Goal: Transaction & Acquisition: Purchase product/service

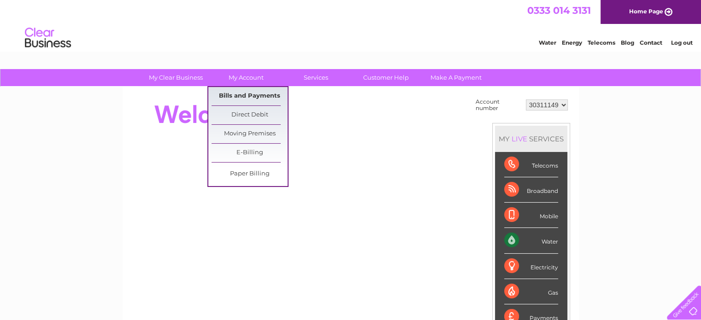
click at [247, 92] on link "Bills and Payments" at bounding box center [250, 96] width 76 height 18
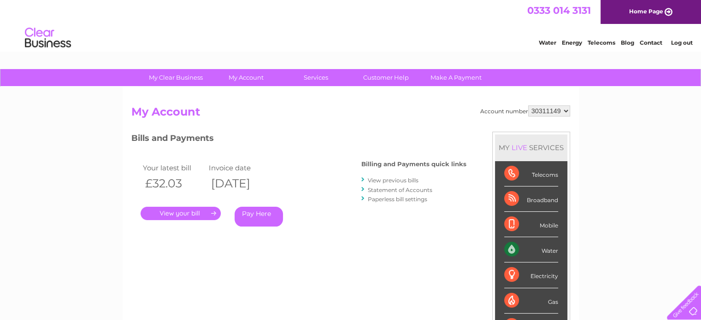
click at [256, 214] on link "Pay Here" at bounding box center [259, 217] width 48 height 20
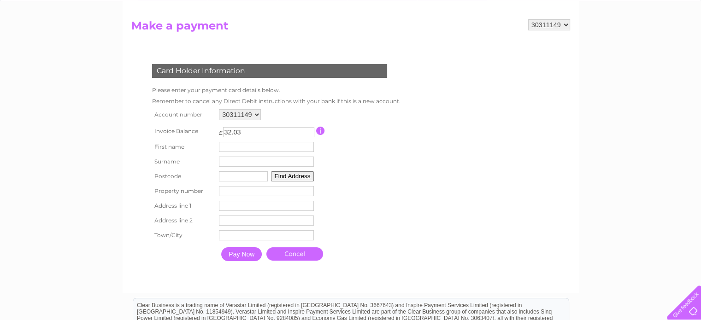
scroll to position [92, 0]
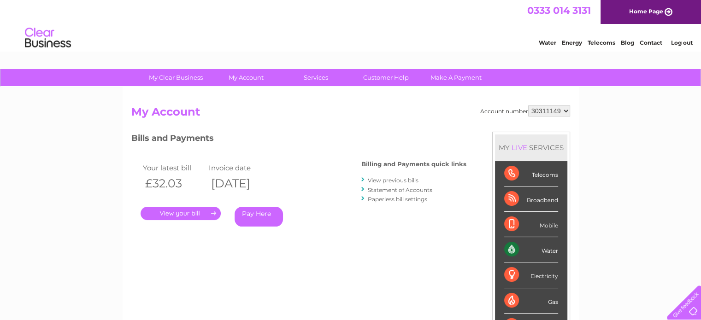
click at [267, 213] on link "Pay Here" at bounding box center [259, 217] width 48 height 20
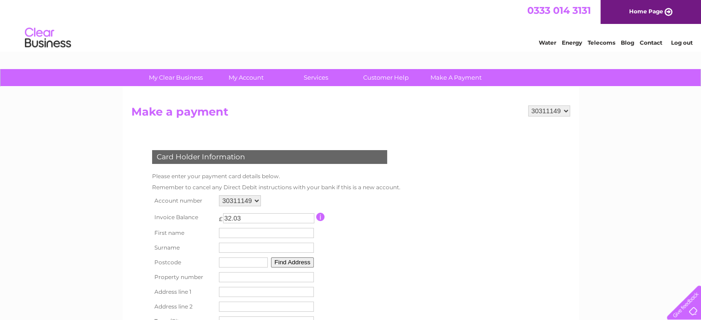
click at [234, 232] on input "text" at bounding box center [266, 233] width 95 height 10
type input "[PERSON_NAME]"
click at [225, 251] on input "text" at bounding box center [267, 249] width 95 height 10
type input "[PERSON_NAME]"
click at [236, 265] on input "text" at bounding box center [243, 263] width 49 height 10
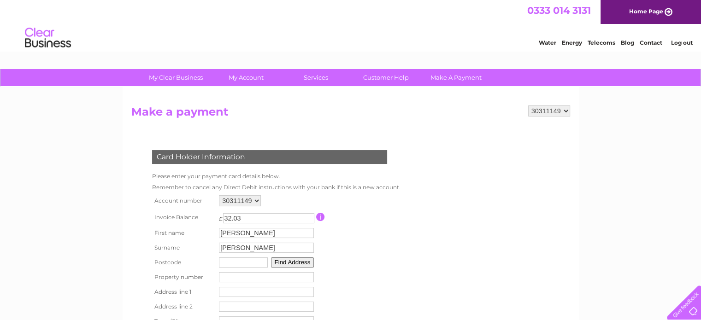
type input "EH20 9LZ"
click at [233, 278] on input "number" at bounding box center [266, 277] width 95 height 10
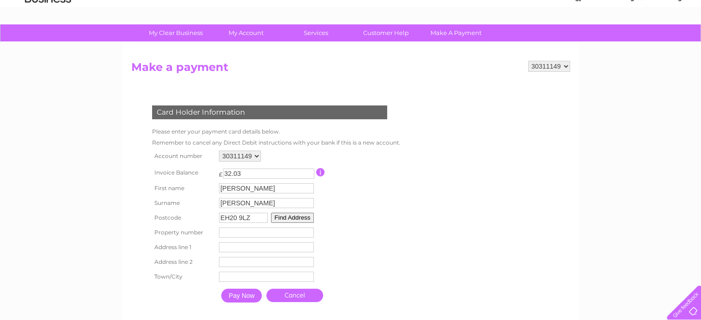
scroll to position [46, 0]
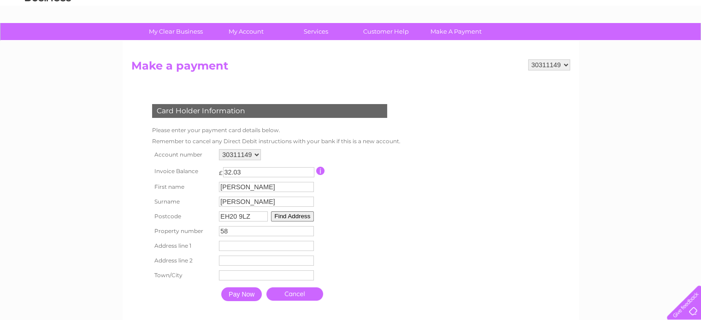
type input "58"
click at [241, 247] on input "text" at bounding box center [268, 246] width 96 height 11
type input "[GEOGRAPHIC_DATA]"
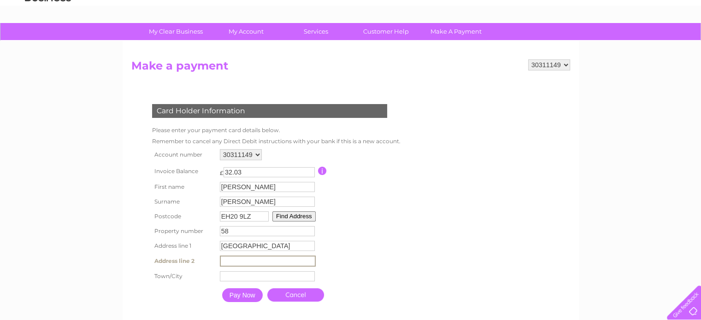
click at [245, 263] on input "text" at bounding box center [268, 261] width 96 height 11
type input "[PERSON_NAME]"
drag, startPoint x: 228, startPoint y: 281, endPoint x: 252, endPoint y: 283, distance: 24.0
click at [228, 281] on input "text" at bounding box center [267, 277] width 95 height 10
type input "Loanhead"
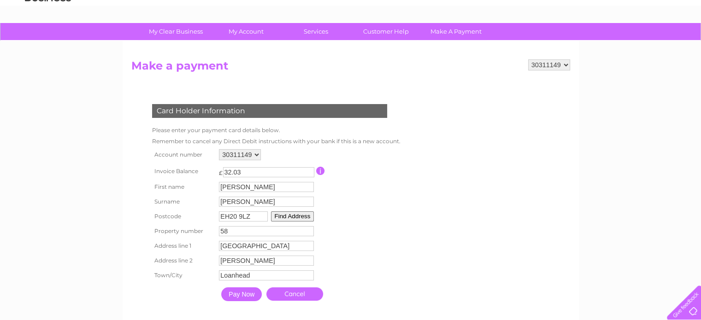
click at [242, 299] on input "Pay Now" at bounding box center [241, 295] width 41 height 14
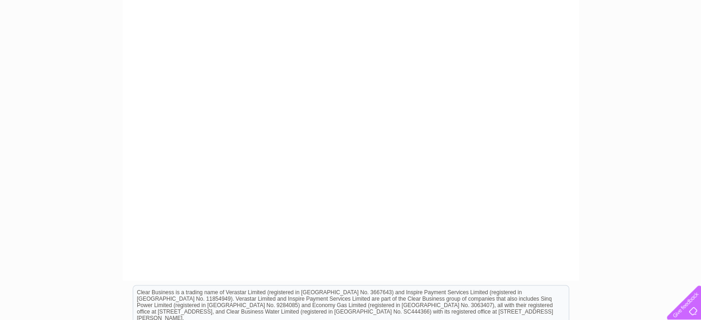
scroll to position [0, 0]
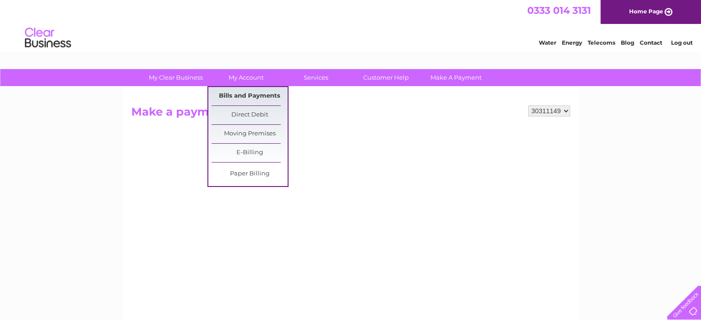
click at [253, 93] on link "Bills and Payments" at bounding box center [250, 96] width 76 height 18
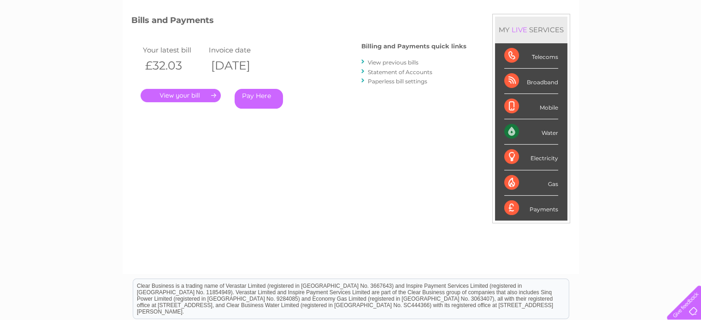
scroll to position [184, 0]
